Goal: Task Accomplishment & Management: Use online tool/utility

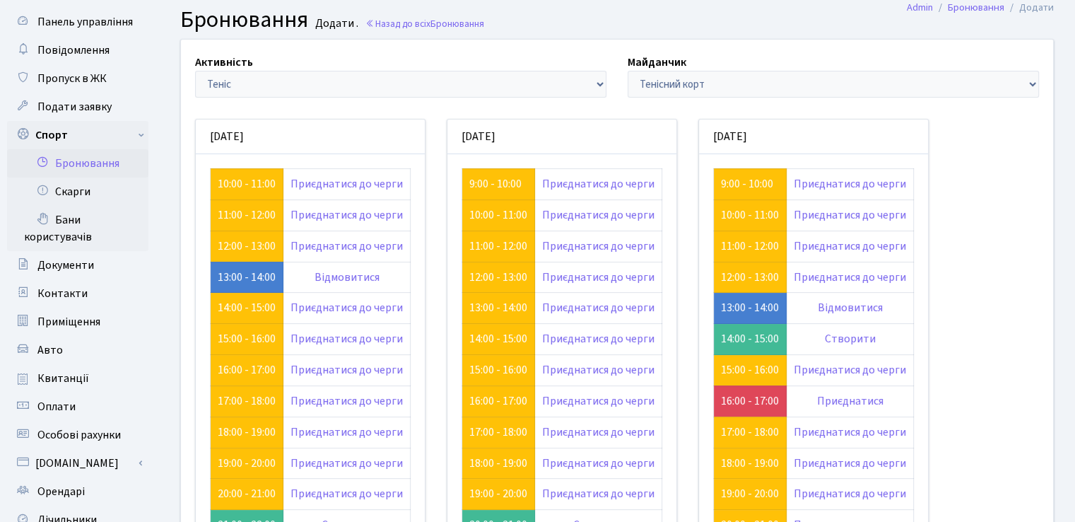
scroll to position [38, 0]
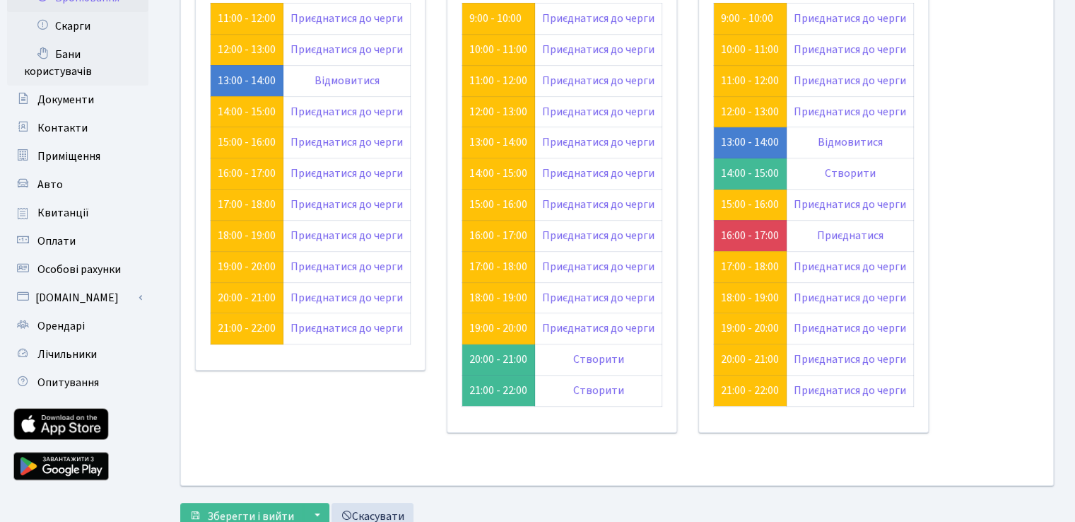
scroll to position [179, 0]
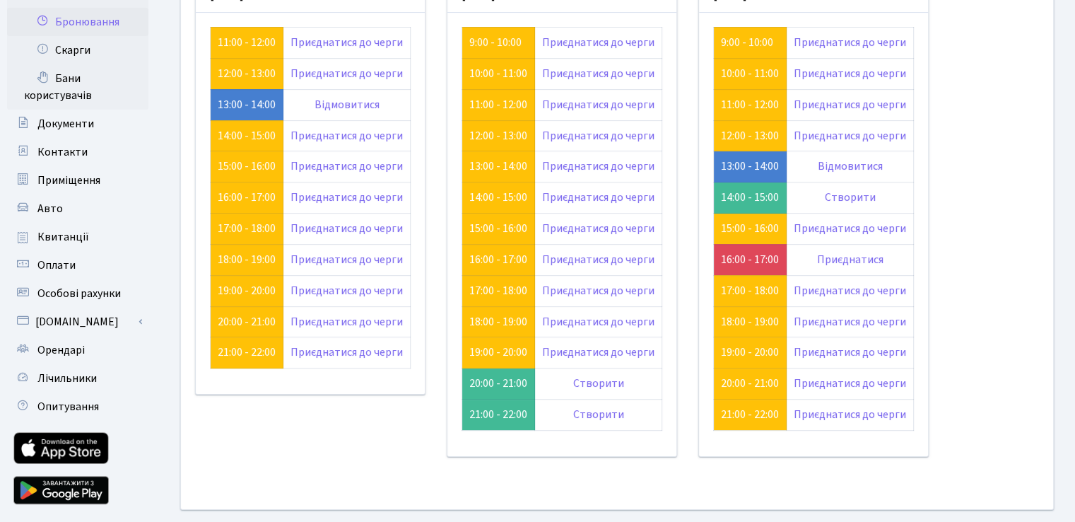
click at [1044, 110] on div "Активність - Баскетбол Волейбол Йога Катання на роликах Настільний теніс Теніс …" at bounding box center [616, 203] width 893 height 610
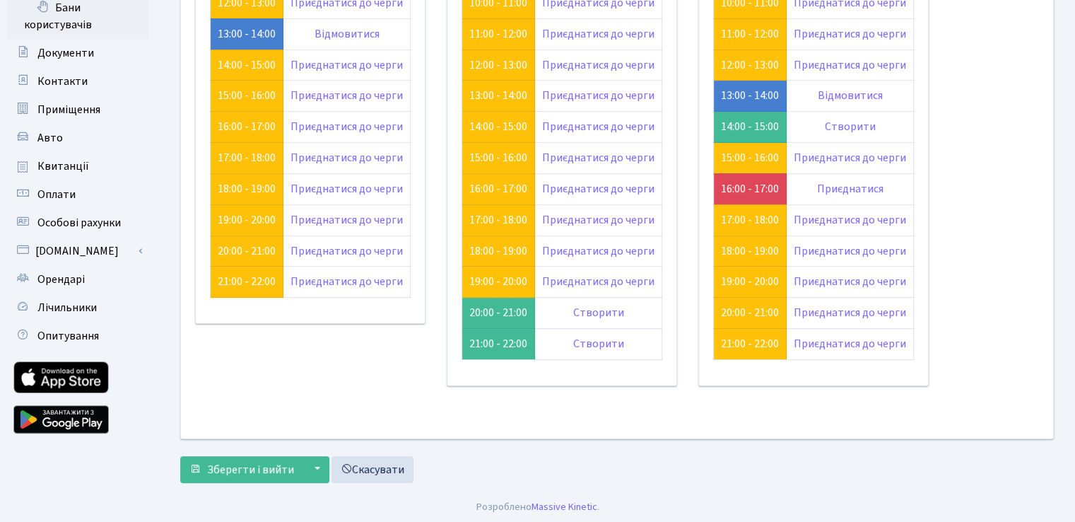
click at [999, 193] on div "Активність - Баскетбол Волейбол Йога Катання на роликах Настільний теніс Теніс …" at bounding box center [616, 133] width 893 height 610
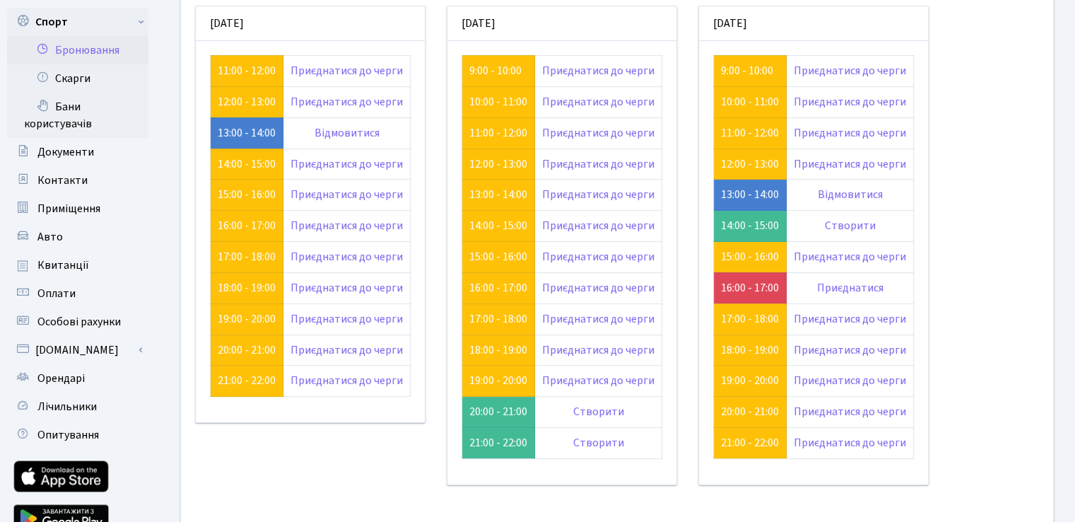
scroll to position [212, 0]
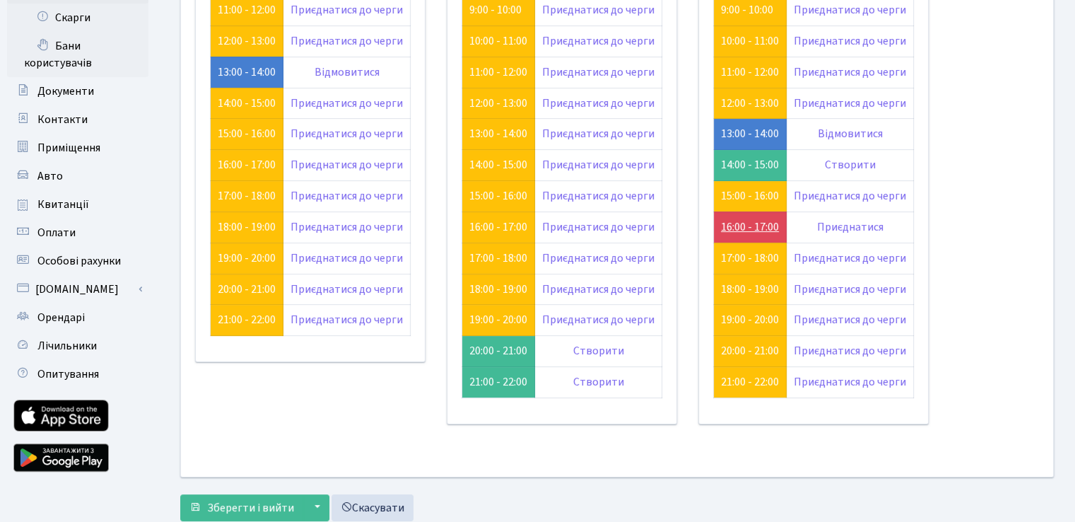
click at [746, 226] on link "16:00 - 17:00" at bounding box center [750, 227] width 58 height 16
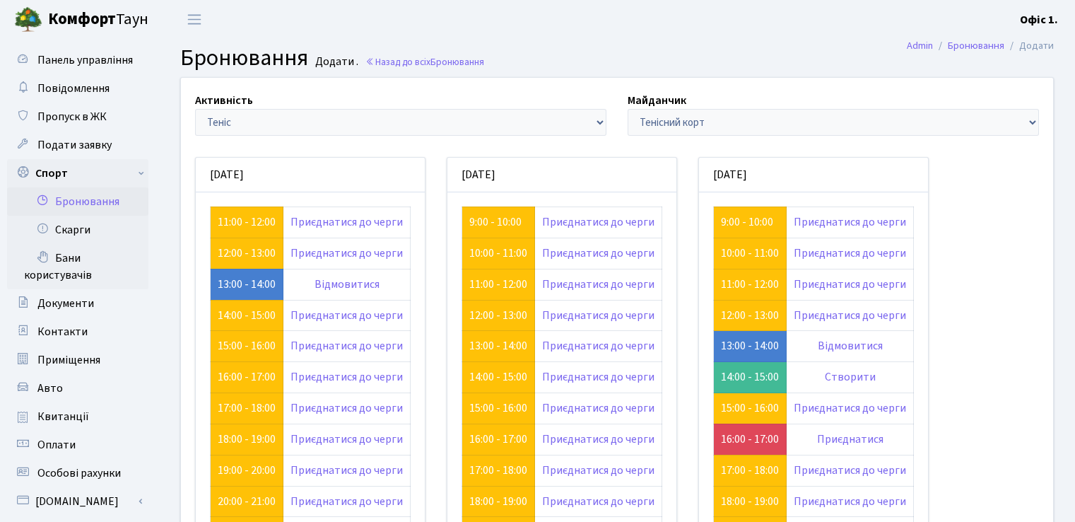
scroll to position [212, 0]
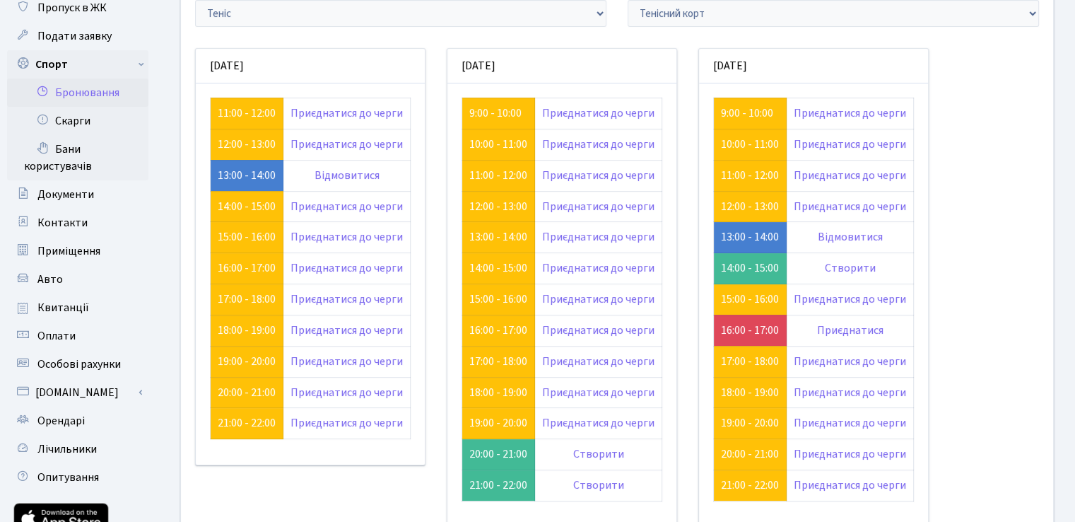
scroll to position [38, 0]
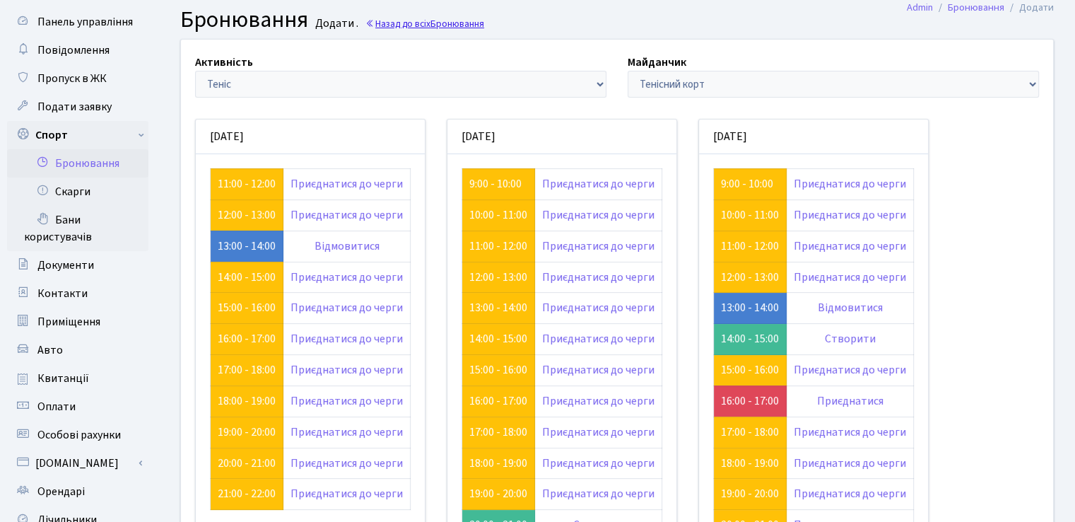
click at [407, 20] on link "Назад до всіх Бронювання" at bounding box center [424, 23] width 119 height 13
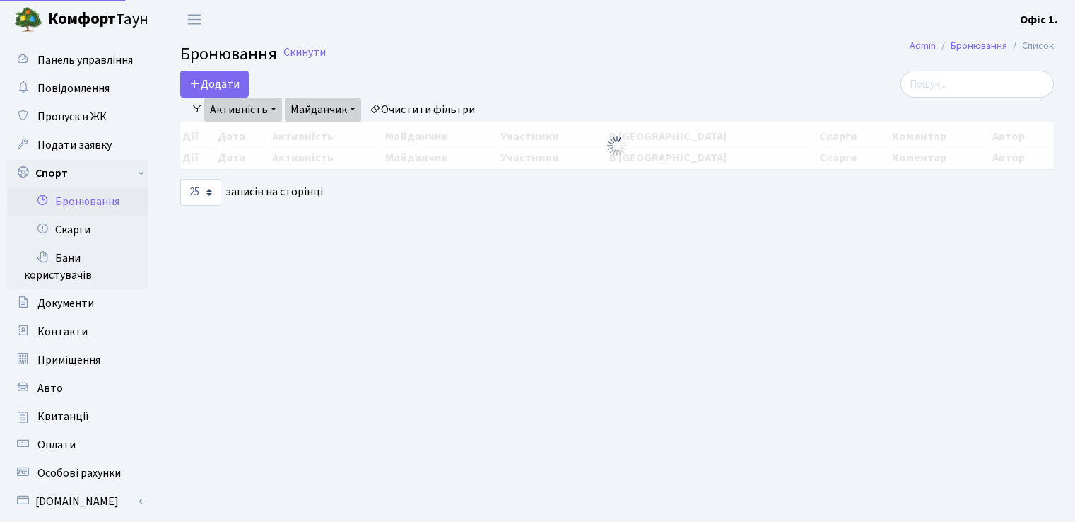
select select "25"
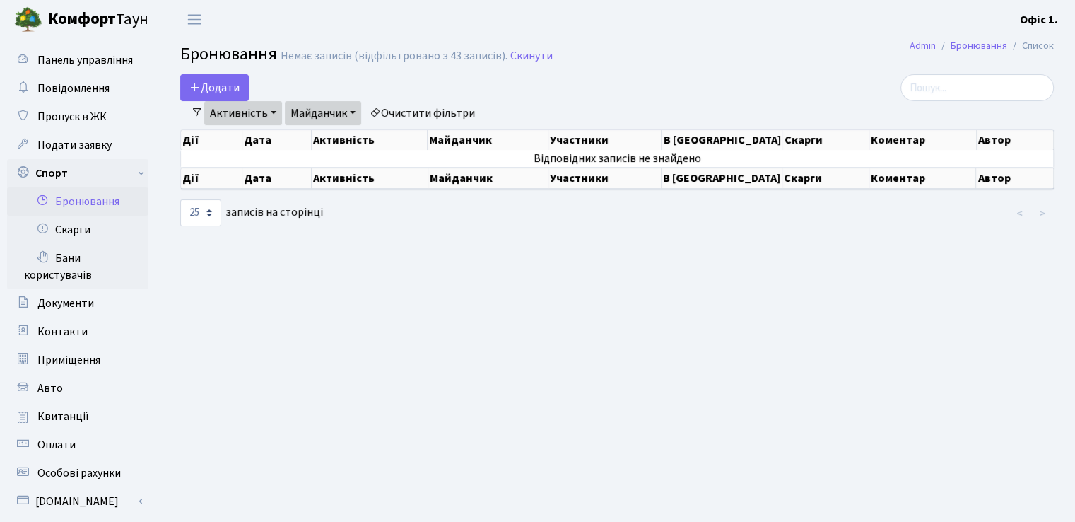
click at [228, 72] on main "Admin Бронювання Список Бронювання Немає записів (відфільтровано з 43 записів).…" at bounding box center [617, 371] width 916 height 664
click at [222, 80] on button "Додати" at bounding box center [214, 87] width 69 height 27
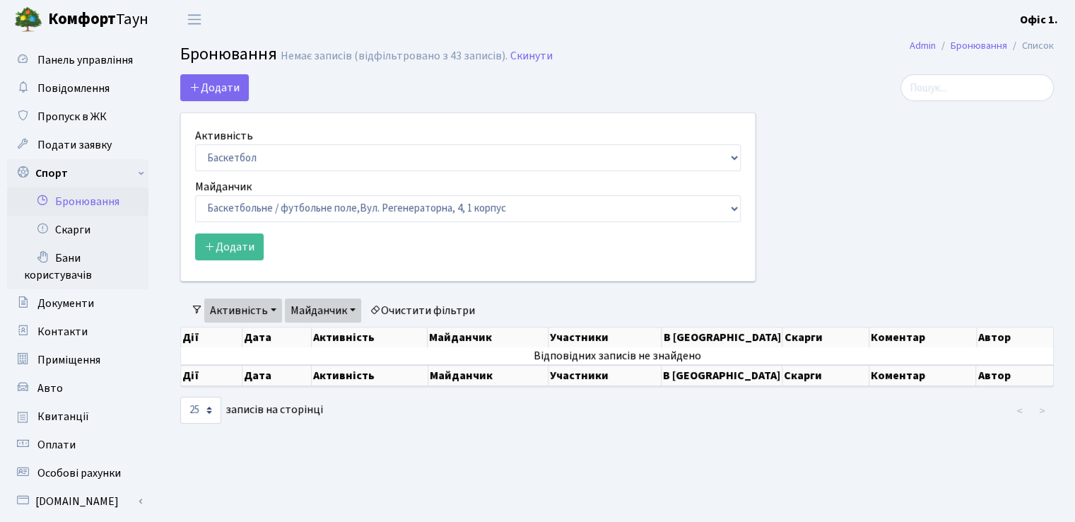
click at [376, 142] on div "Активність Баскетбол Волейбол Йога Катання на роликах Настільний теніс Теніс Фу…" at bounding box center [468, 149] width 546 height 44
click at [374, 159] on select "Баскетбол Волейбол Йога Катання на роликах Настільний теніс Теніс Футбол Фітнес" at bounding box center [468, 157] width 546 height 27
select select "4"
click at [195, 144] on select "Баскетбол Волейбол Йога Катання на роликах Настільний теніс Теніс Футбол Фітнес" at bounding box center [468, 157] width 546 height 27
click at [314, 200] on select "Баскетбольне / футбольне поле, Вул. Регенераторна, 4, 1 корпус Баскетбольне пол…" at bounding box center [468, 208] width 546 height 27
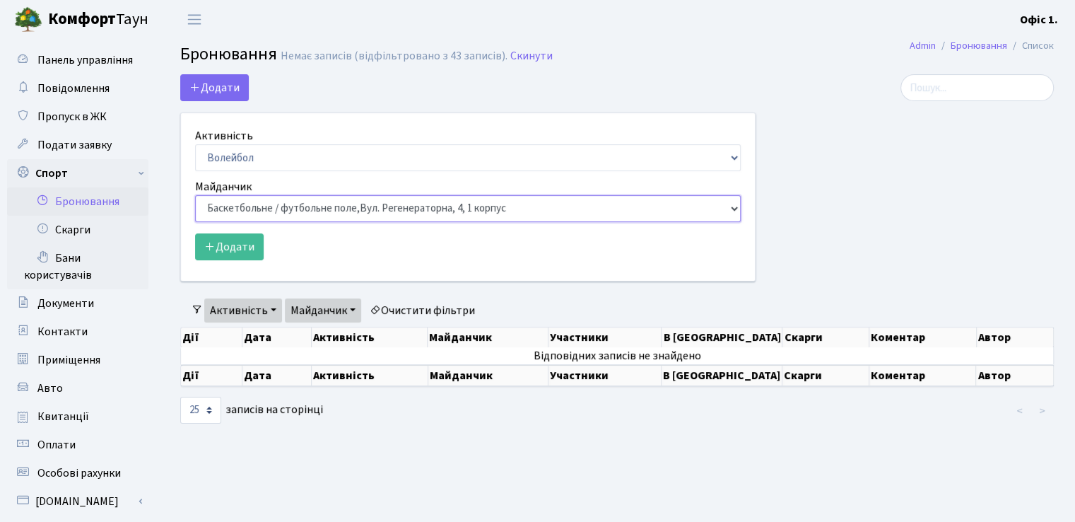
select select "8"
click at [195, 195] on select "Баскетбольне / футбольне поле, Вул. Регенераторна, 4, 1 корпус Баскетбольне пол…" at bounding box center [468, 208] width 546 height 27
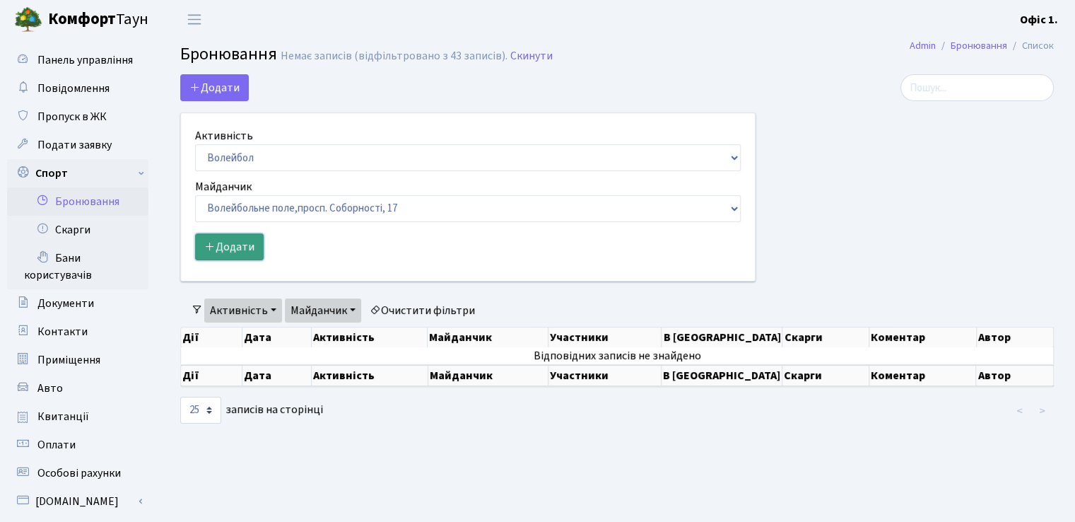
click at [223, 249] on button "Додати" at bounding box center [229, 246] width 69 height 27
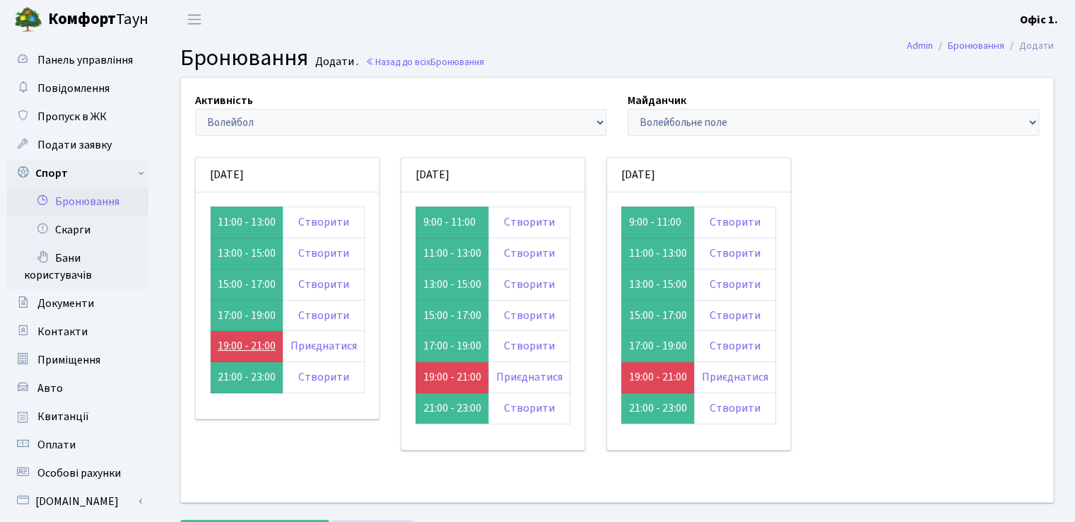
click at [243, 346] on link "19:00 - 21:00" at bounding box center [247, 346] width 58 height 16
click at [446, 376] on link "19:00 - 21:00" at bounding box center [452, 377] width 58 height 16
click at [644, 375] on link "19:00 - 21:00" at bounding box center [658, 377] width 58 height 16
